Goal: Use online tool/utility: Utilize a website feature to perform a specific function

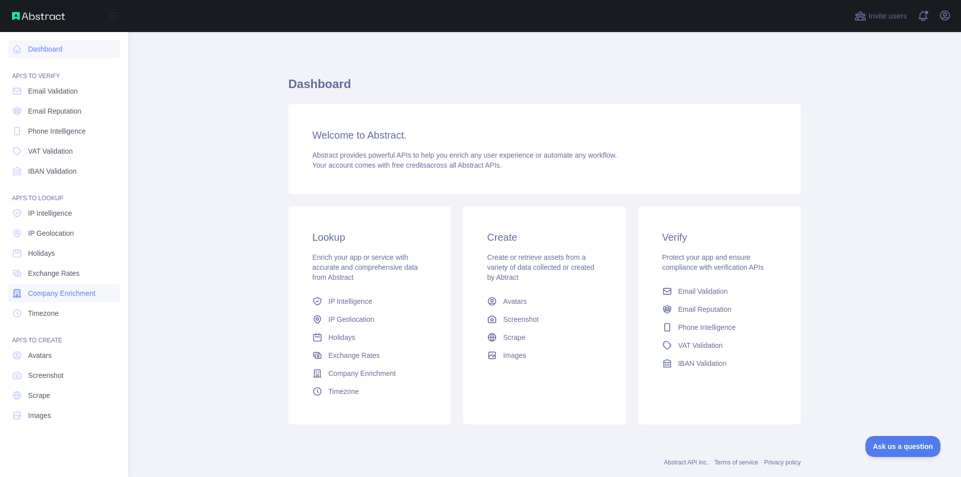
click at [76, 300] on link "Company Enrichment" at bounding box center [64, 293] width 112 height 18
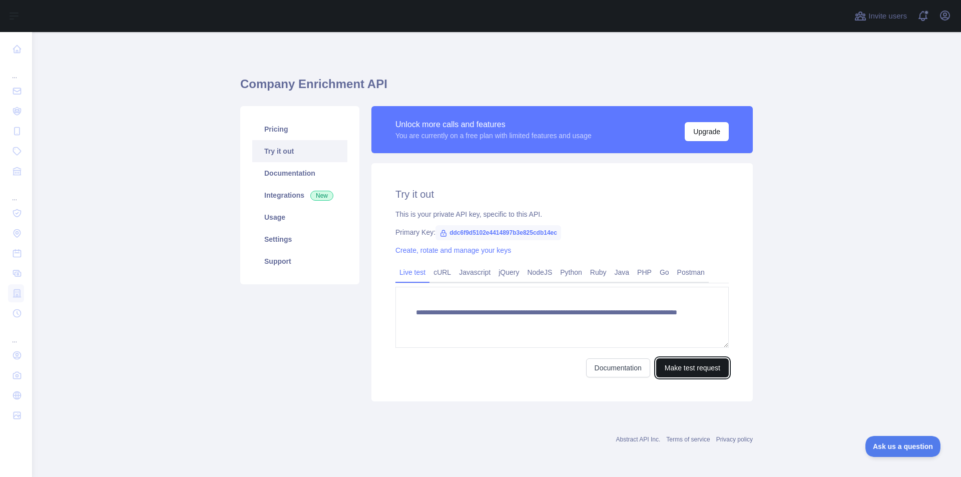
click at [715, 373] on button "Make test request" at bounding box center [692, 367] width 73 height 19
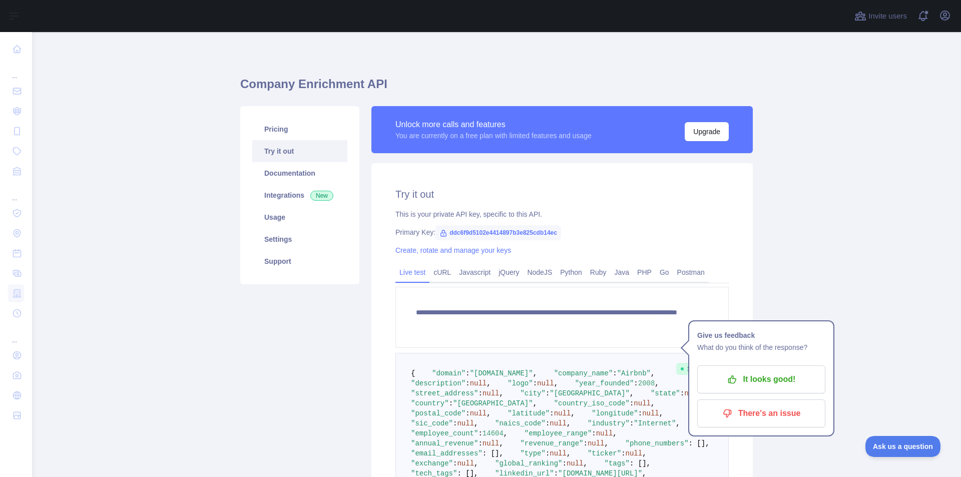
click at [833, 250] on main "**********" at bounding box center [496, 254] width 929 height 445
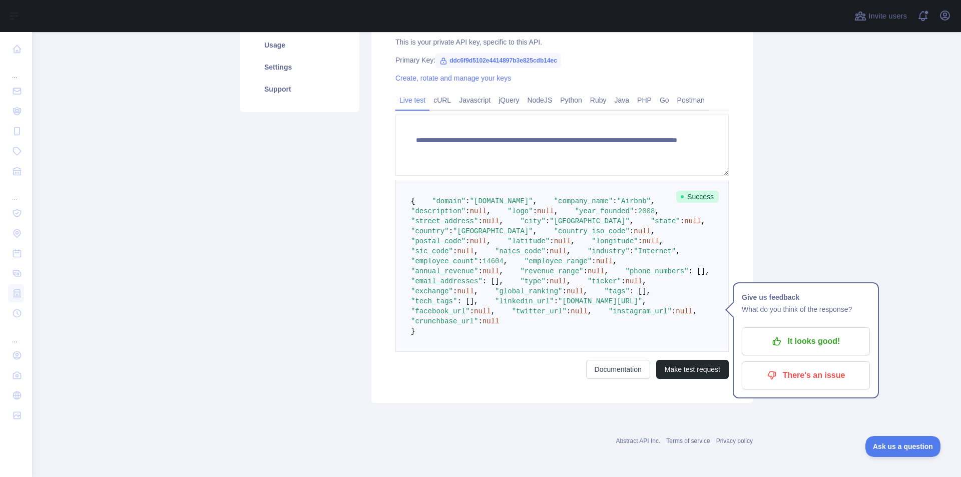
scroll to position [300, 0]
click at [604, 379] on link "Documentation" at bounding box center [618, 369] width 64 height 19
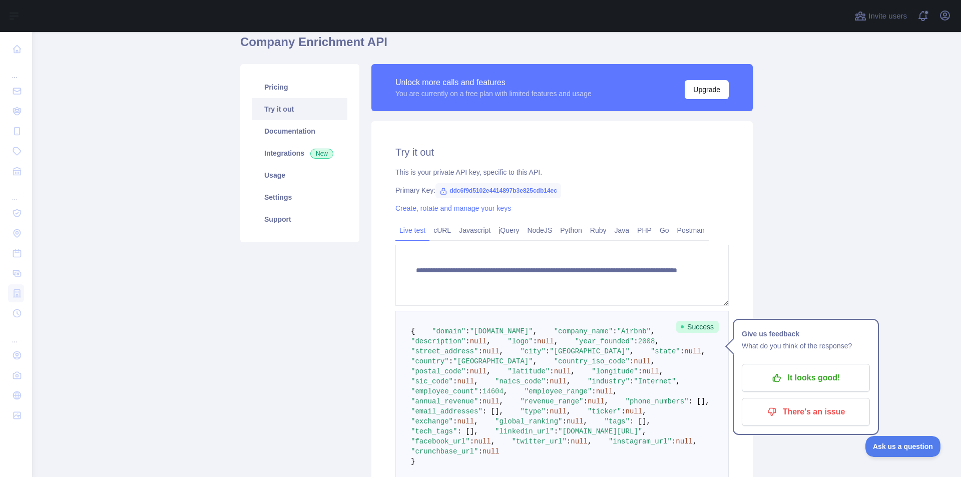
scroll to position [0, 0]
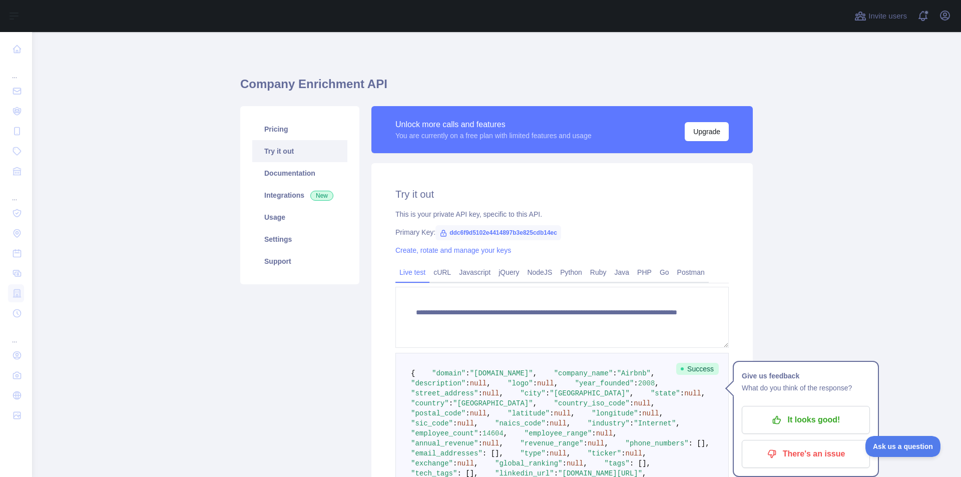
click at [454, 230] on span "ddc6f9d5102e4414897b3e825cdb14ec" at bounding box center [498, 232] width 126 height 15
drag, startPoint x: 450, startPoint y: 232, endPoint x: 579, endPoint y: 233, distance: 128.6
click at [579, 233] on div "Primary Key: ddc6f9d5102e4414897b3e825cdb14ec" at bounding box center [561, 232] width 333 height 10
copy span "ddc6f9d5102e4414897b3e825cdb14ec"
